Goal: Task Accomplishment & Management: Complete application form

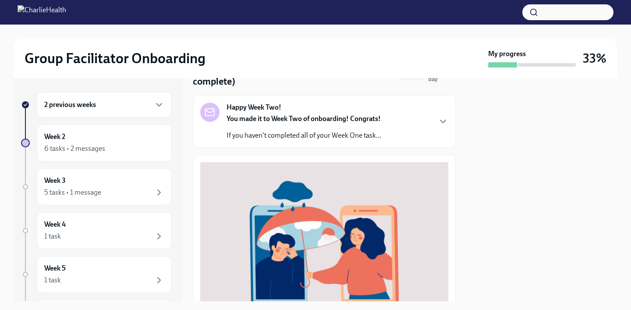
scroll to position [48, 0]
click at [114, 145] on div "6 tasks • 2 messages" at bounding box center [104, 148] width 120 height 11
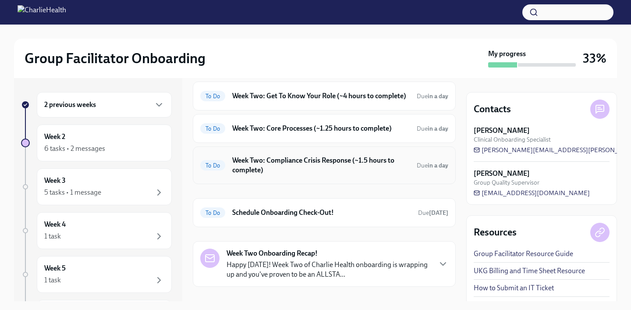
scroll to position [99, 0]
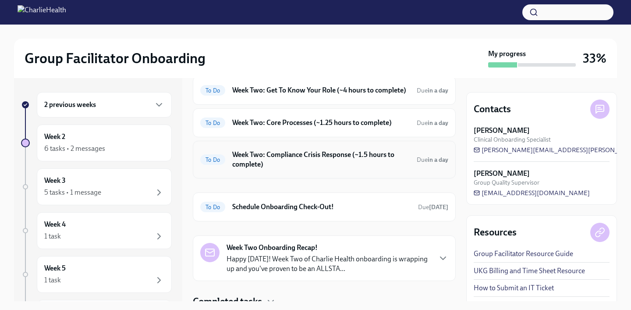
click at [329, 165] on h6 "Week Two: Compliance Crisis Response (~1.5 hours to complete)" at bounding box center [320, 159] width 177 height 19
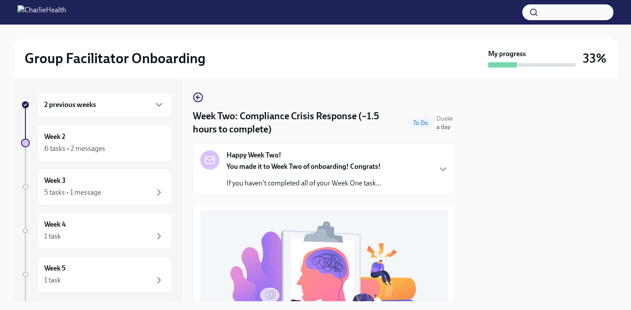
scroll to position [318, 0]
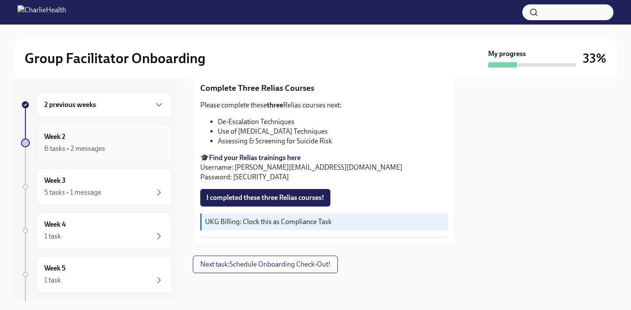
click at [94, 146] on div "6 tasks • 2 messages" at bounding box center [74, 149] width 61 height 10
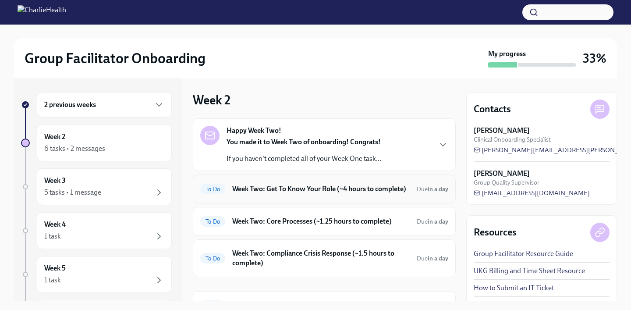
click at [296, 191] on h6 "Week Two: Get To Know Your Role (~4 hours to complete)" at bounding box center [320, 189] width 177 height 10
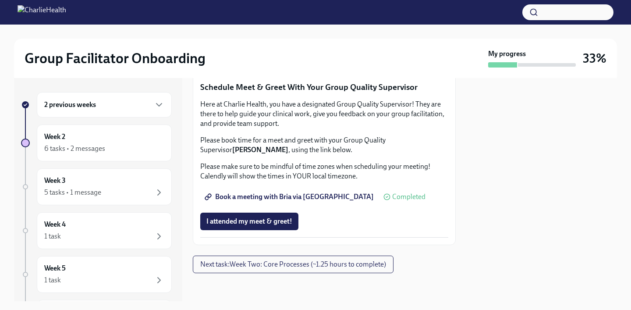
scroll to position [781, 0]
click at [285, 67] on button "I attended TWO group observation hours!" at bounding box center [269, 59] width 138 height 18
click at [258, 262] on span "Next task : Week Two: Core Processes (~1.25 hours to complete)" at bounding box center [293, 264] width 186 height 9
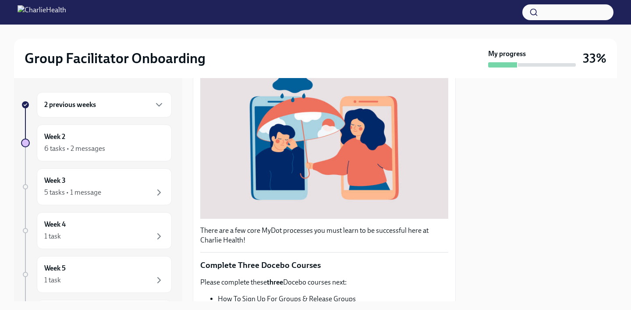
scroll to position [324, 0]
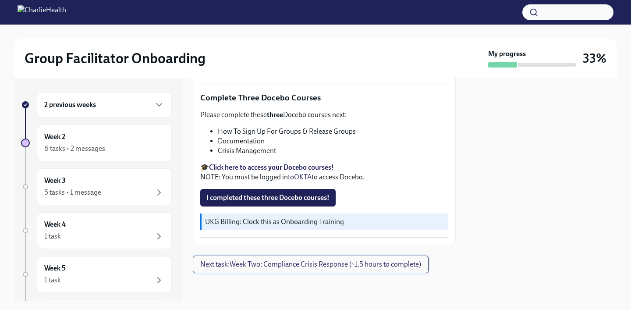
click at [264, 262] on span "Next task : Week Two: Compliance Crisis Response (~1.5 hours to complete)" at bounding box center [310, 264] width 221 height 9
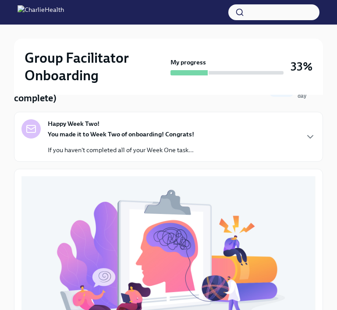
scroll to position [106, 0]
